Goal: Task Accomplishment & Management: Manage account settings

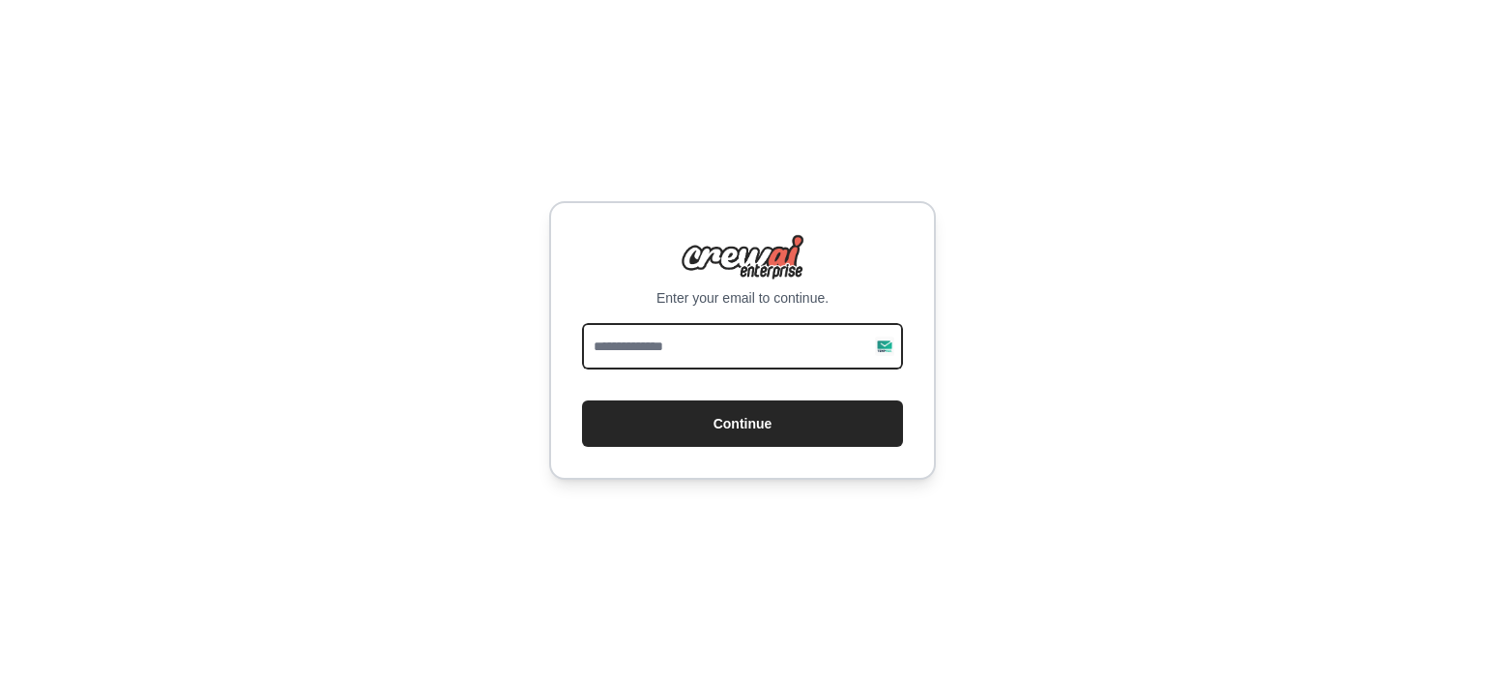
click at [719, 343] on input "email" at bounding box center [742, 346] width 321 height 46
type input "**********"
click at [582, 400] on button "Continue" at bounding box center [742, 423] width 321 height 46
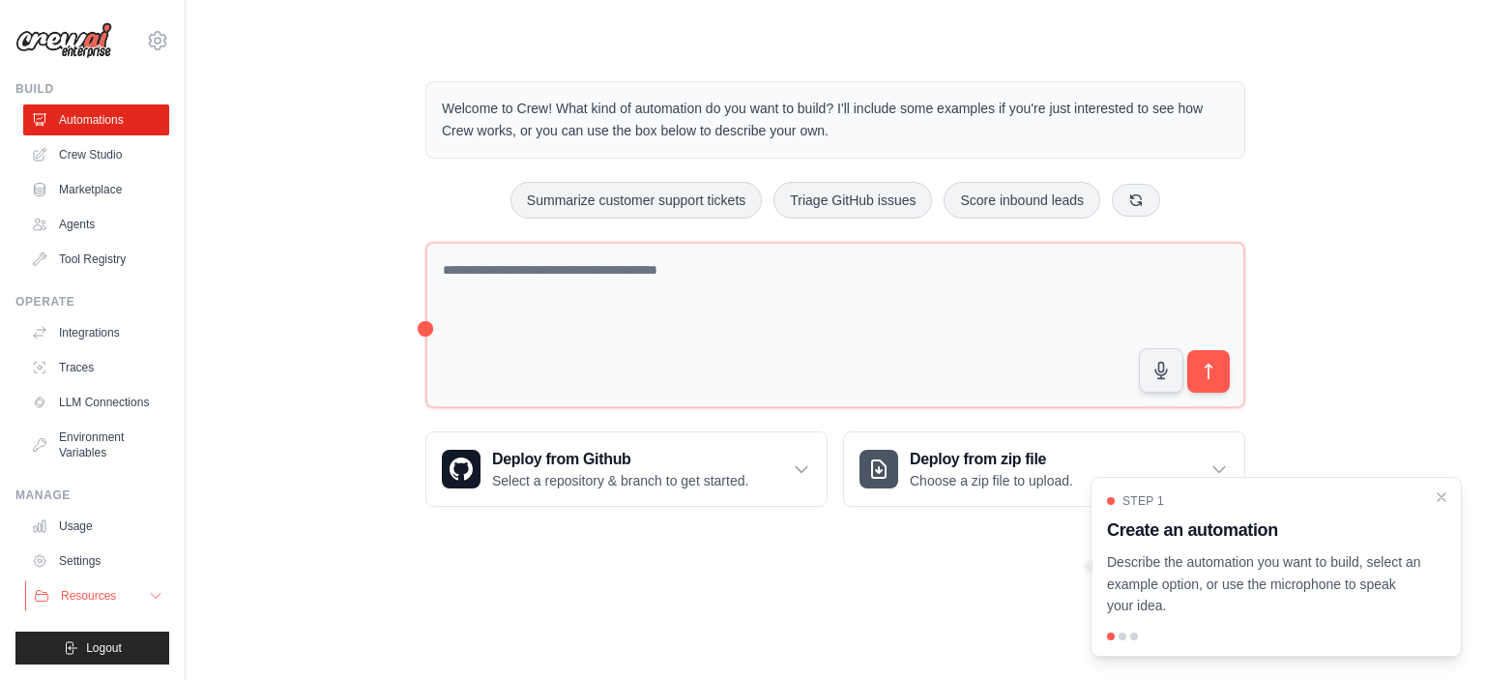
click at [121, 590] on button "Resources" at bounding box center [98, 595] width 146 height 31
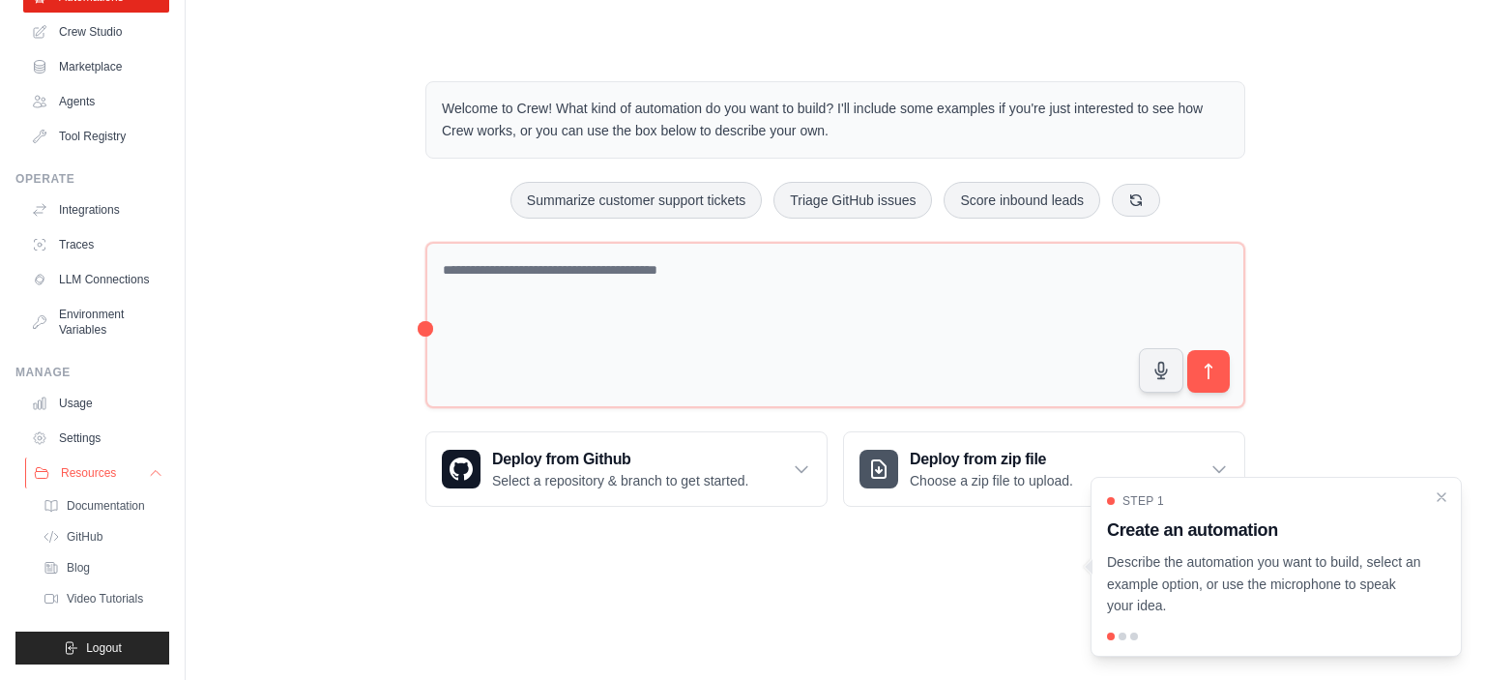
click at [148, 479] on icon at bounding box center [155, 472] width 15 height 15
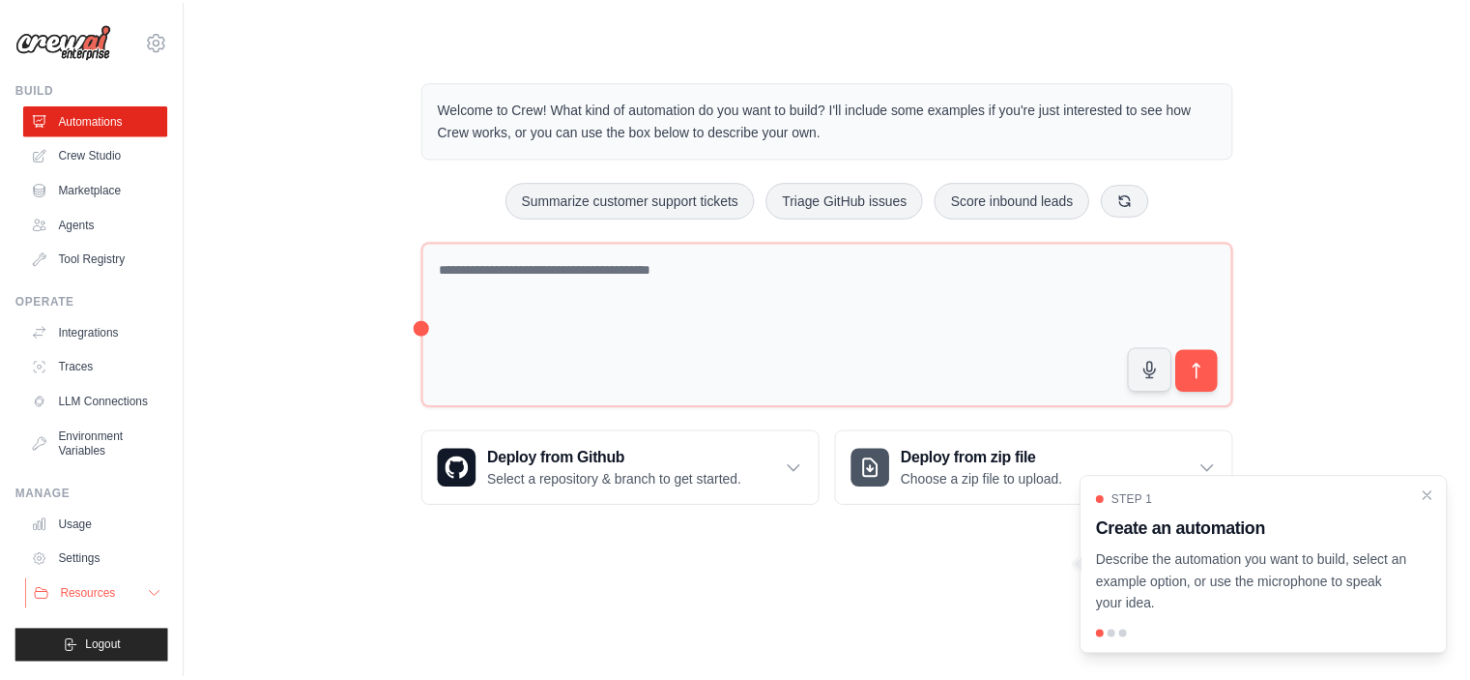
scroll to position [0, 0]
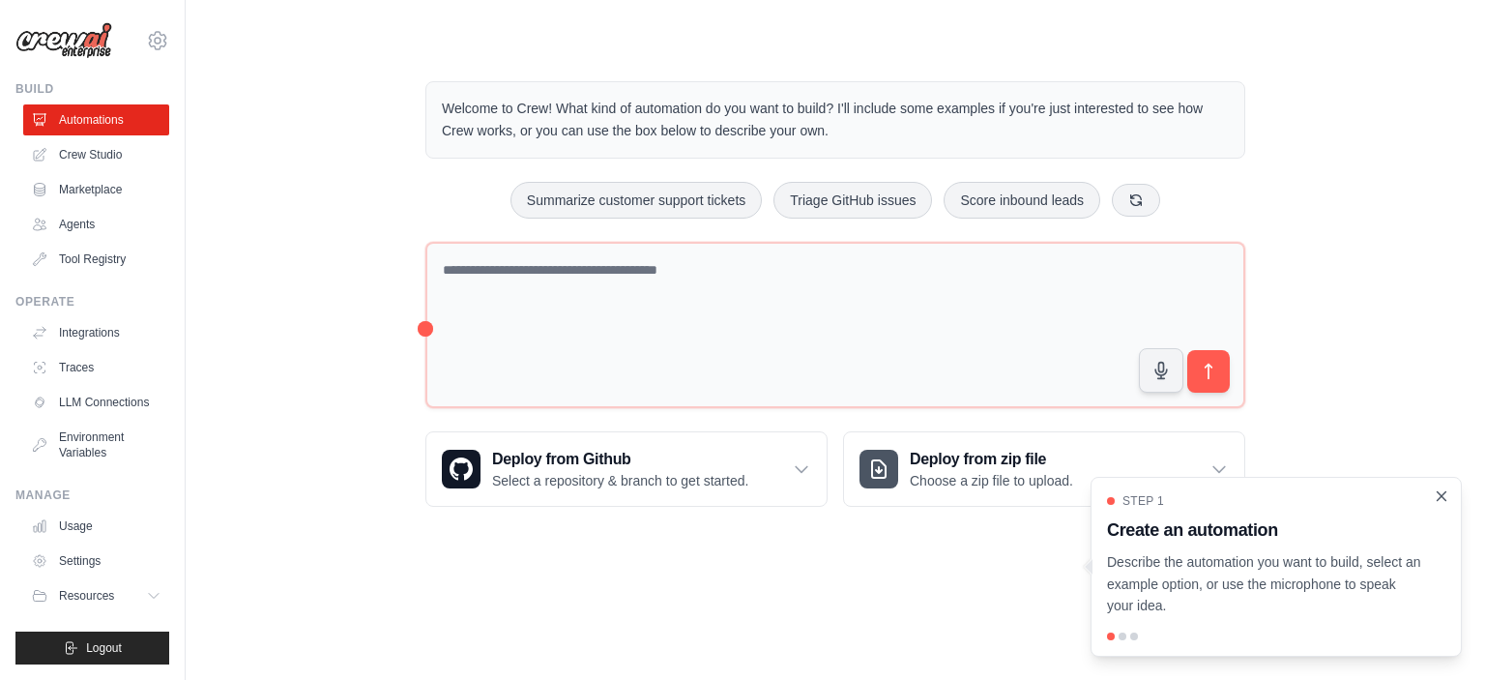
click at [1443, 497] on icon "Close walkthrough" at bounding box center [1441, 495] width 17 height 17
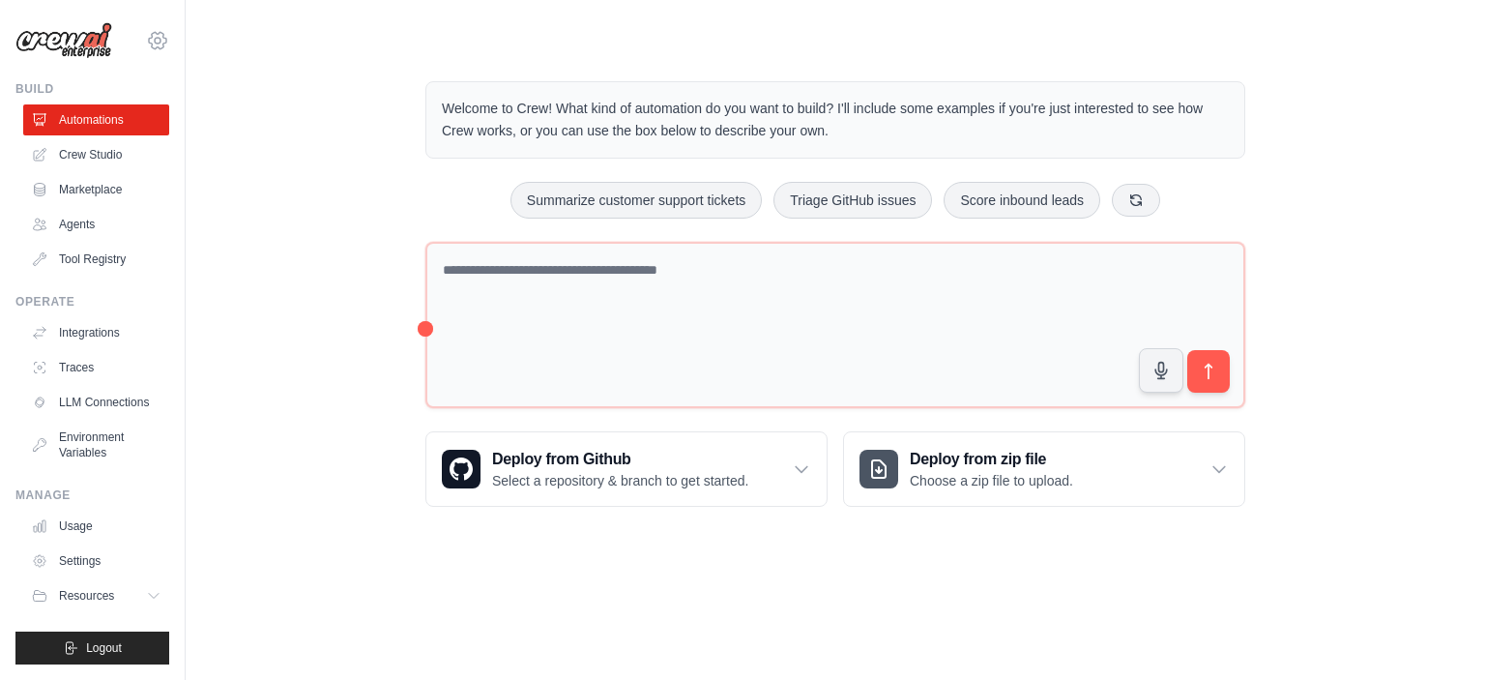
click at [149, 41] on icon at bounding box center [157, 40] width 17 height 16
click at [134, 135] on link "Settings" at bounding box center [158, 130] width 170 height 35
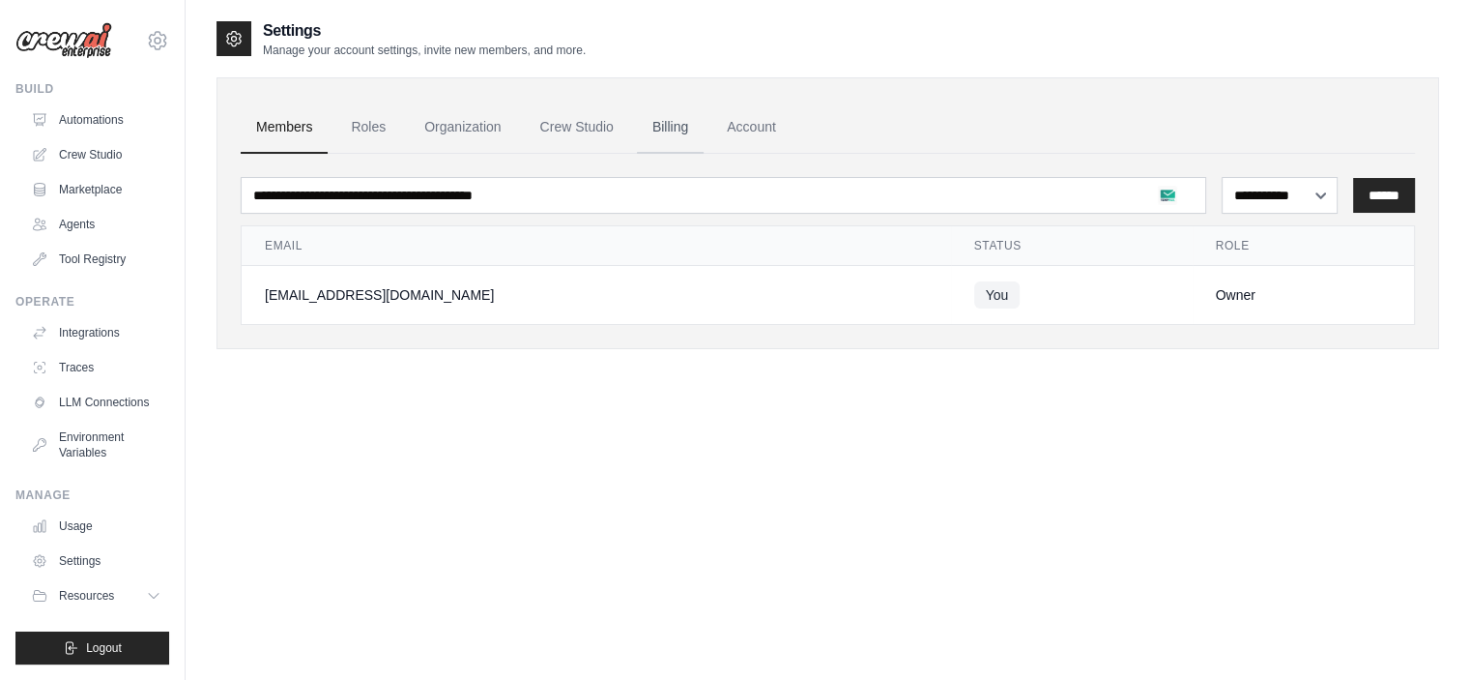
click at [637, 128] on link "Billing" at bounding box center [670, 128] width 67 height 52
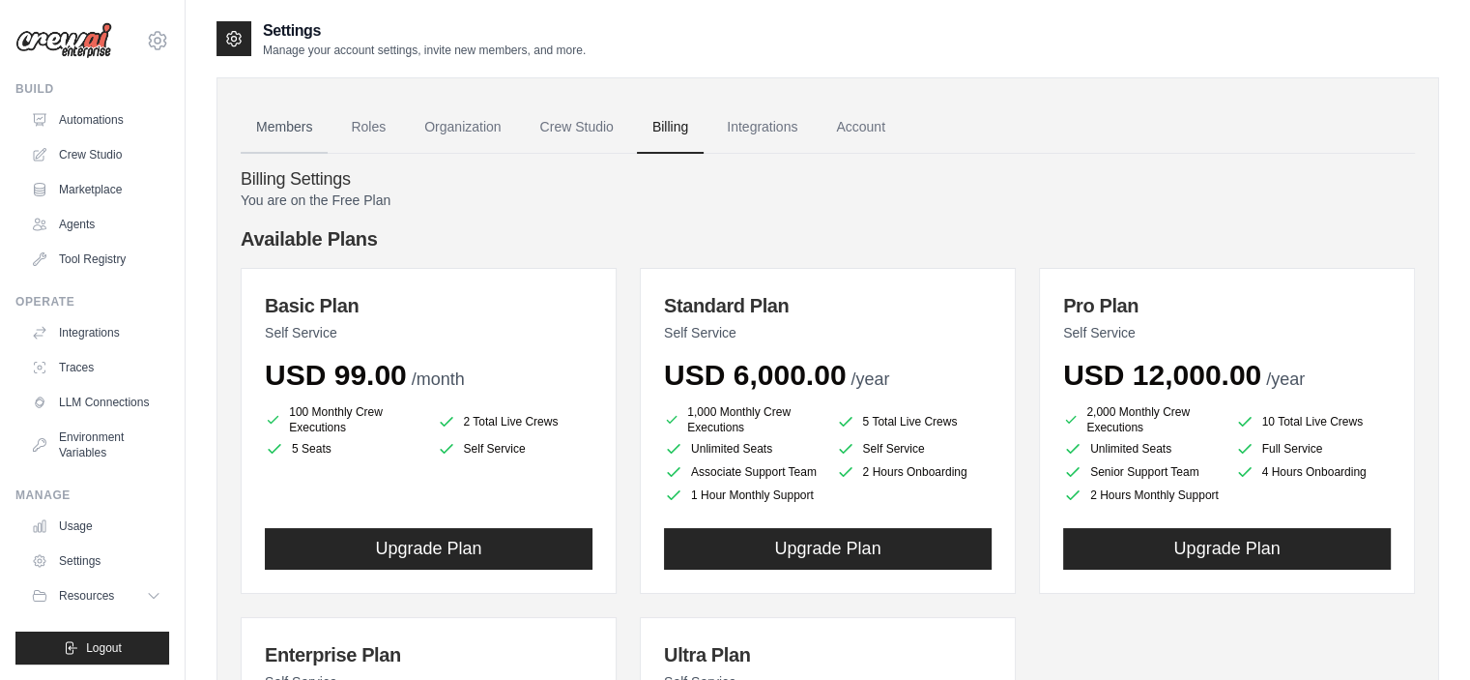
click at [286, 143] on link "Members" at bounding box center [284, 128] width 87 height 52
click at [112, 104] on link "Automations" at bounding box center [98, 119] width 146 height 31
